Goal: Task Accomplishment & Management: Complete application form

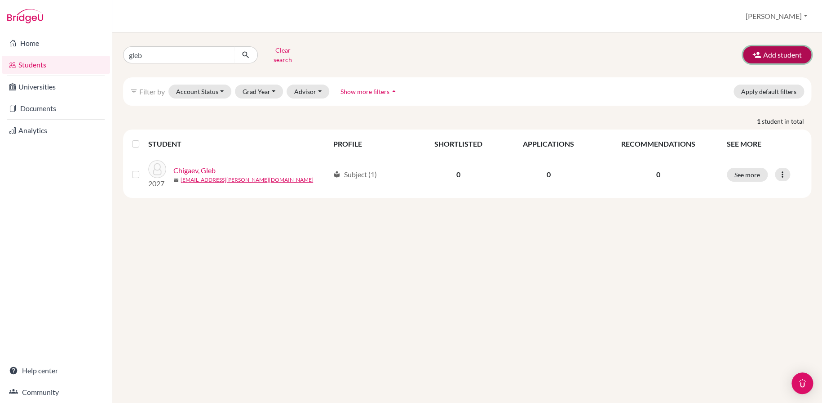
click at [775, 51] on button "Add student" at bounding box center [777, 54] width 68 height 17
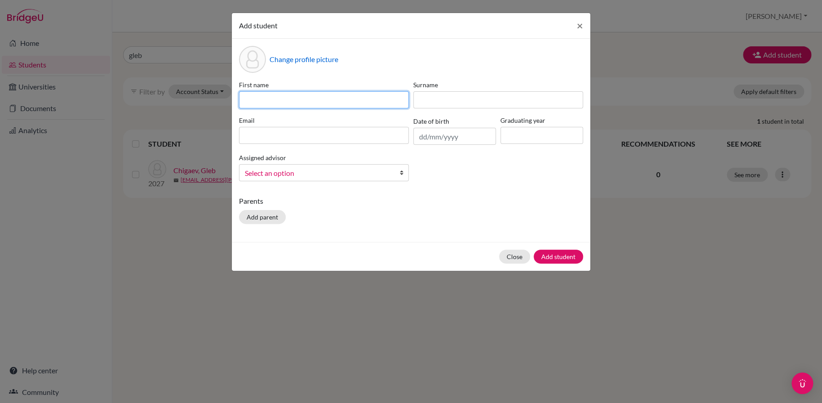
click at [365, 101] on input at bounding box center [324, 99] width 170 height 17
type input "a"
type input "Arya"
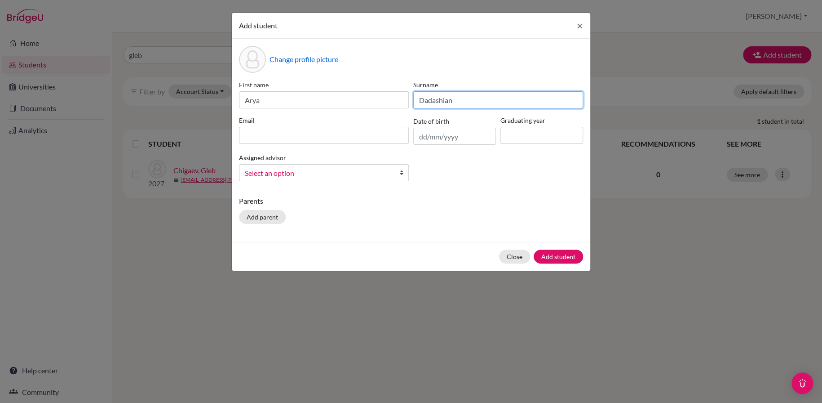
type input "Dadashian"
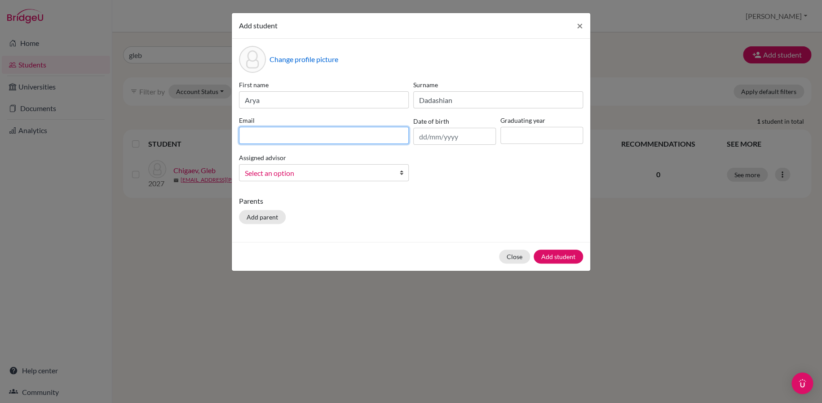
click at [281, 133] on input at bounding box center [324, 135] width 170 height 17
type input "[EMAIL_ADDRESS][PERSON_NAME][DOMAIN_NAME]"
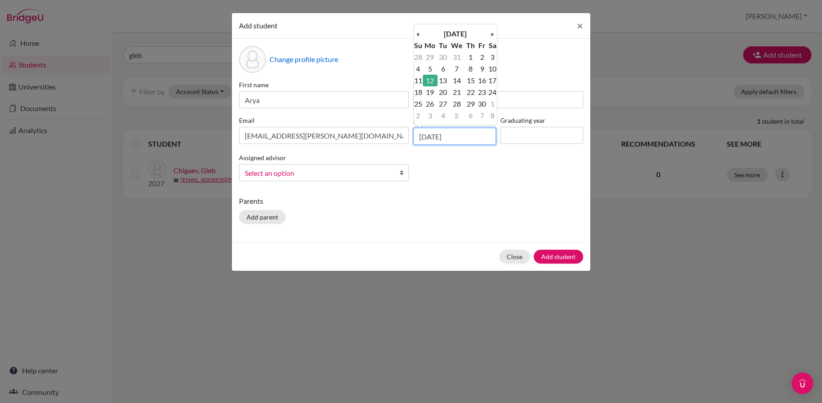
type input "[DATE]"
click at [526, 134] on input at bounding box center [541, 135] width 83 height 17
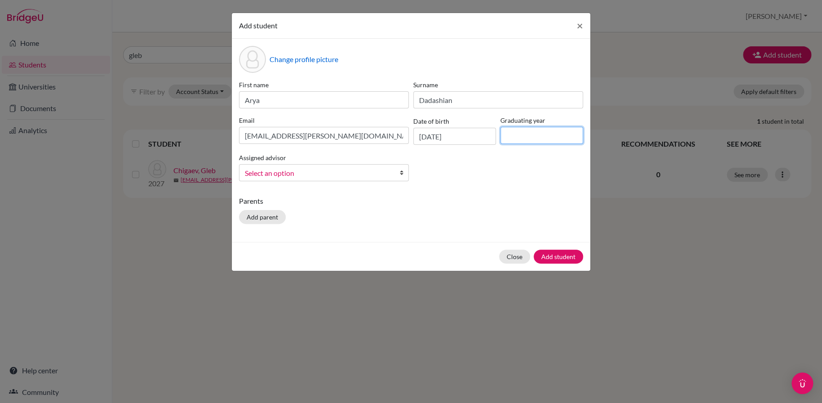
type input "2028"
click at [316, 176] on span "Select an option" at bounding box center [318, 173] width 146 height 12
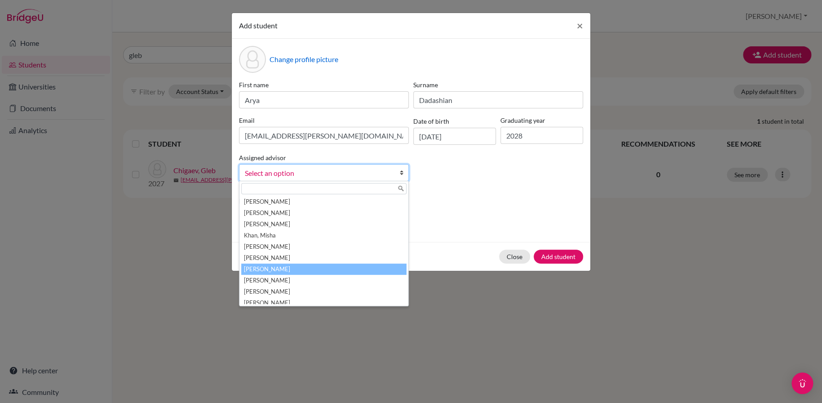
scroll to position [128, 0]
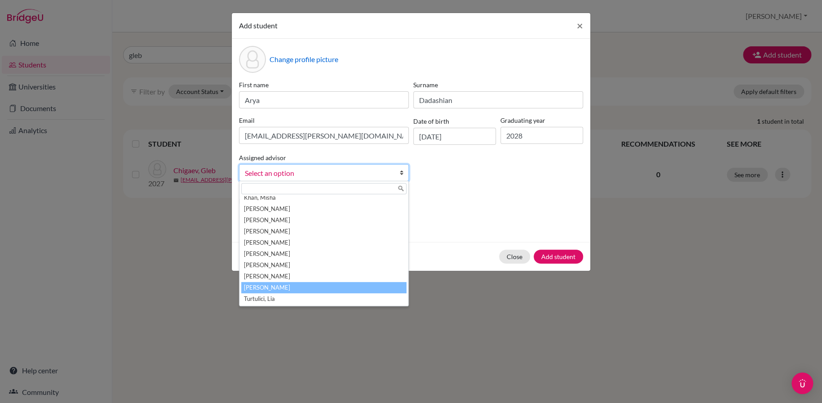
click at [292, 288] on li "[PERSON_NAME]" at bounding box center [323, 287] width 165 height 11
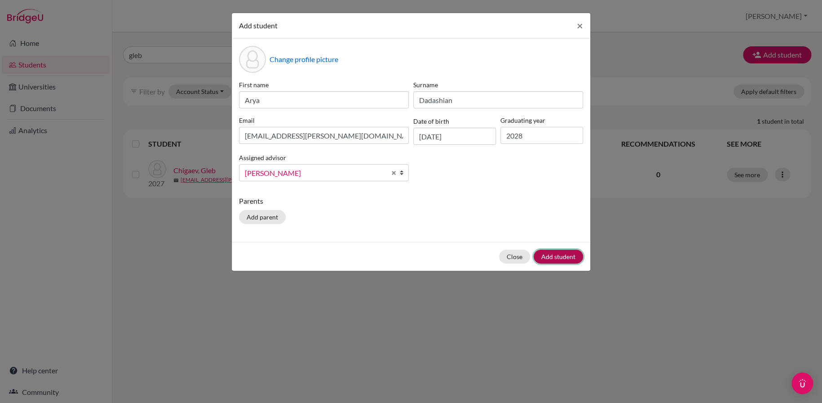
click at [564, 255] on button "Add student" at bounding box center [558, 256] width 49 height 14
